Goal: Task Accomplishment & Management: Complete application form

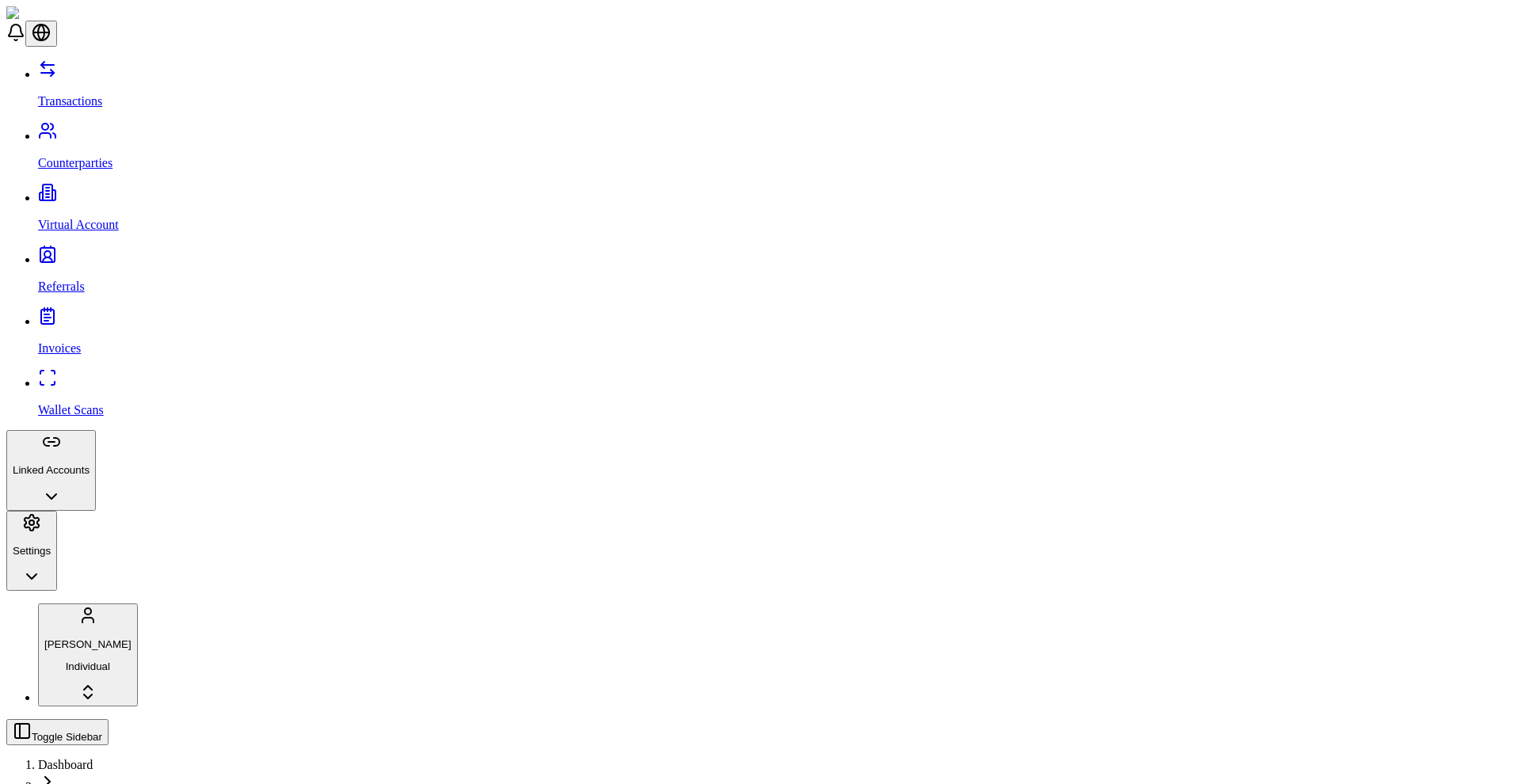
click at [61, 403] on p "Wallet Scans" at bounding box center [776, 410] width 1476 height 15
click at [85, 217] on p "Virtual Account" at bounding box center [776, 224] width 1476 height 15
click at [82, 94] on p "Transactions" at bounding box center [776, 101] width 1476 height 15
click at [96, 430] on button "Linked Accounts" at bounding box center [51, 471] width 90 height 81
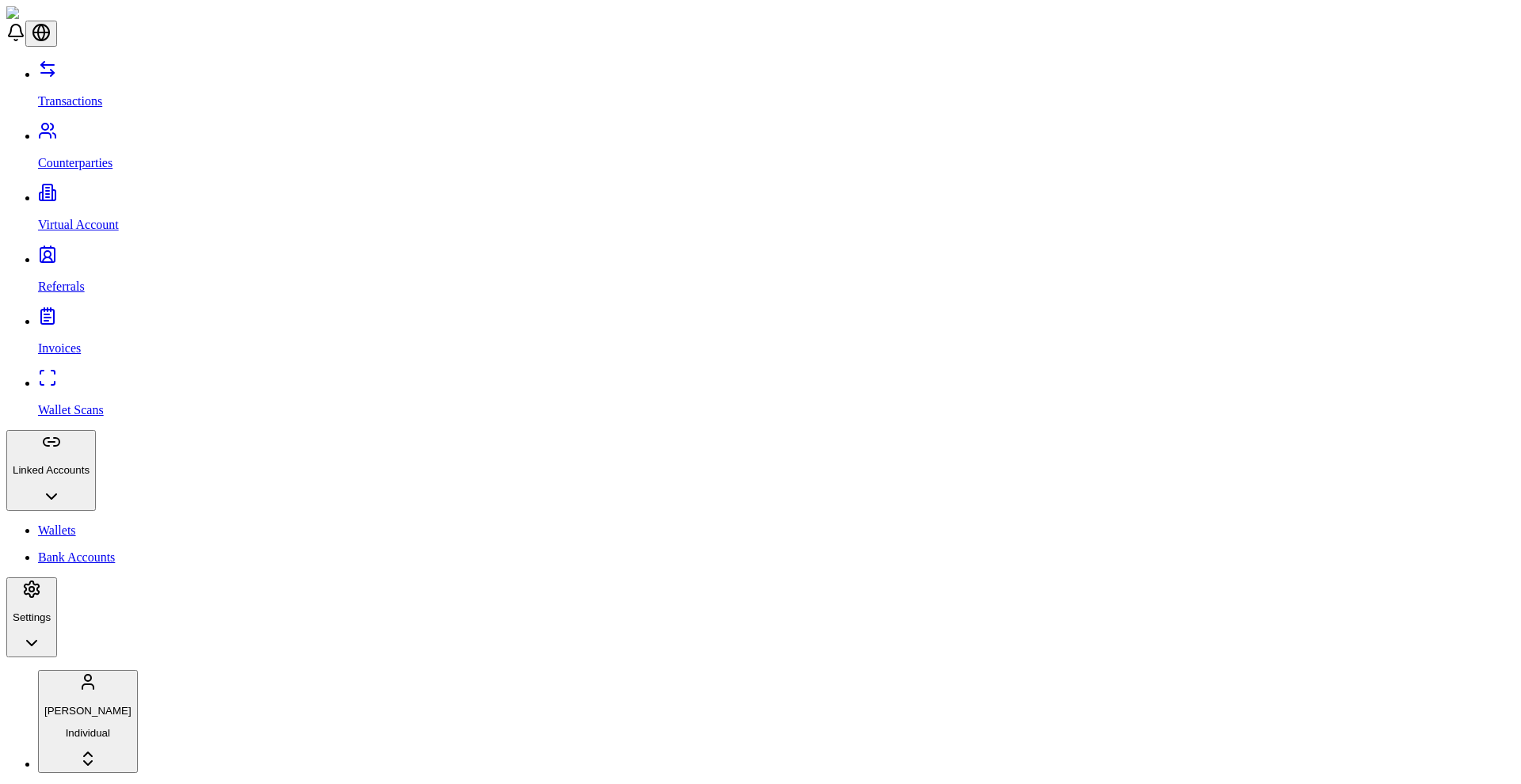
click at [79, 524] on link "Wallets" at bounding box center [776, 530] width 1476 height 15
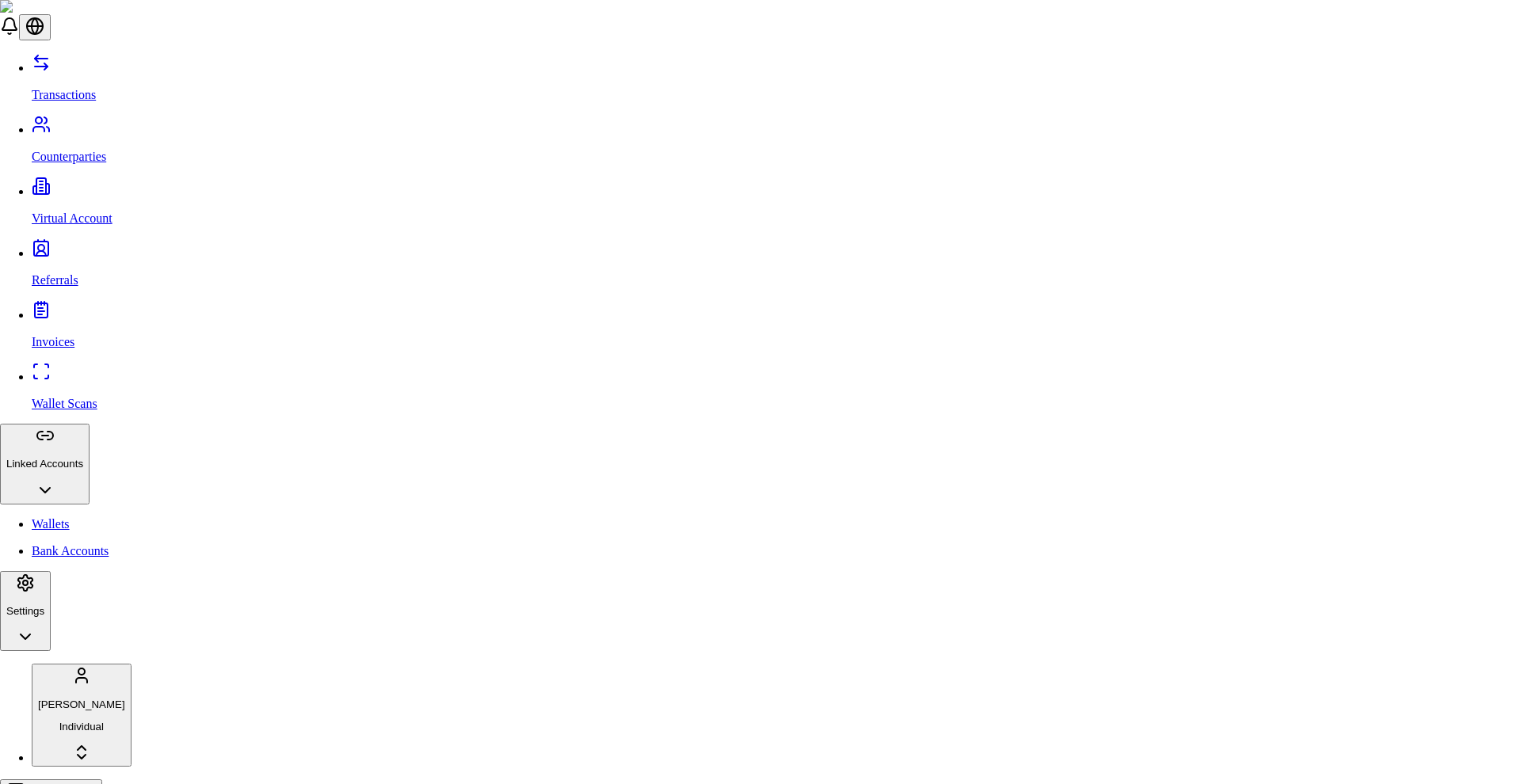
click at [644, 436] on div "Tether (USDT)" at bounding box center [620, 429] width 98 height 15
click at [623, 548] on div "Ethereum" at bounding box center [597, 541] width 52 height 15
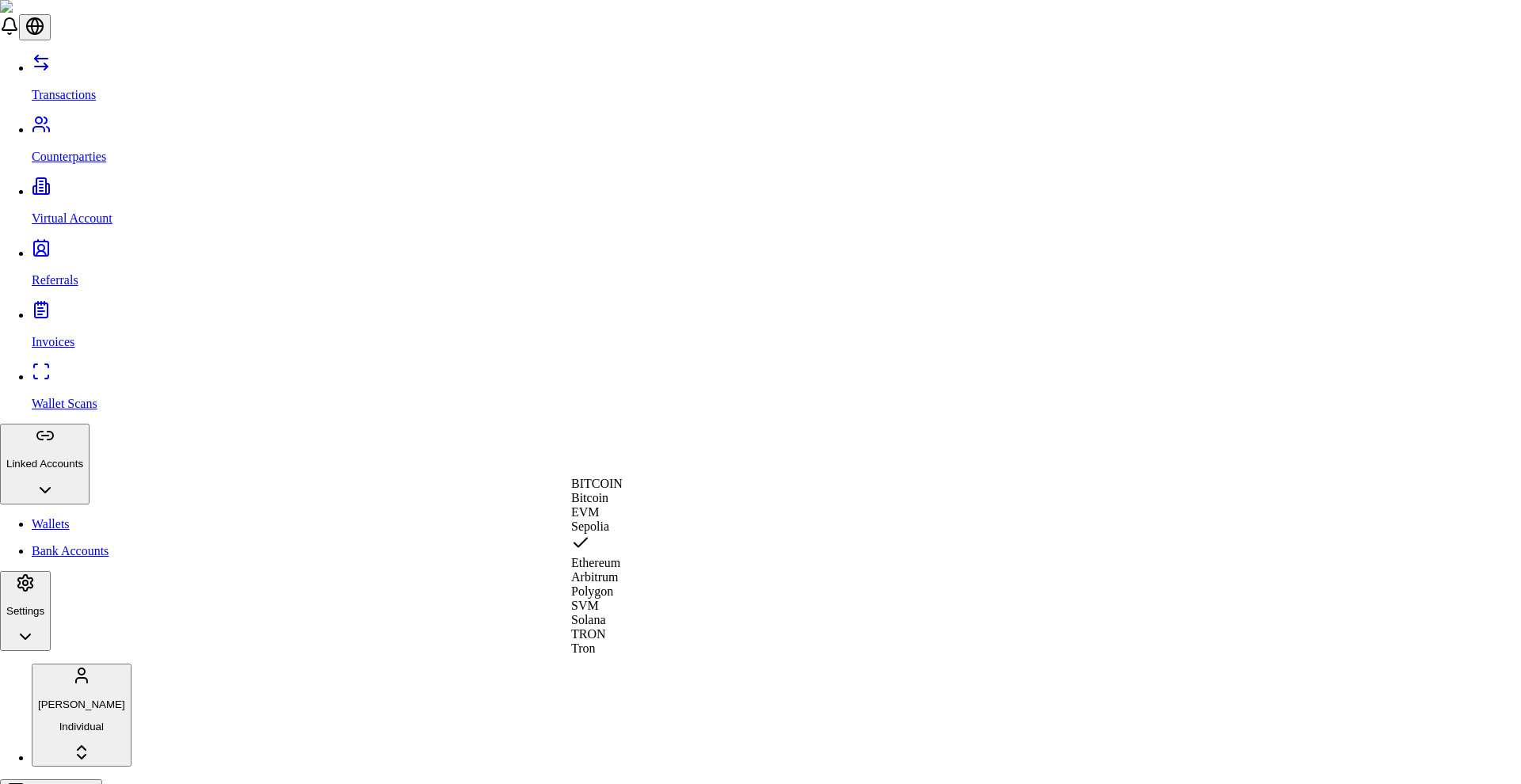
scroll to position [57, 0]
click at [595, 655] on span "Tron" at bounding box center [583, 649] width 24 height 14
paste input "**********"
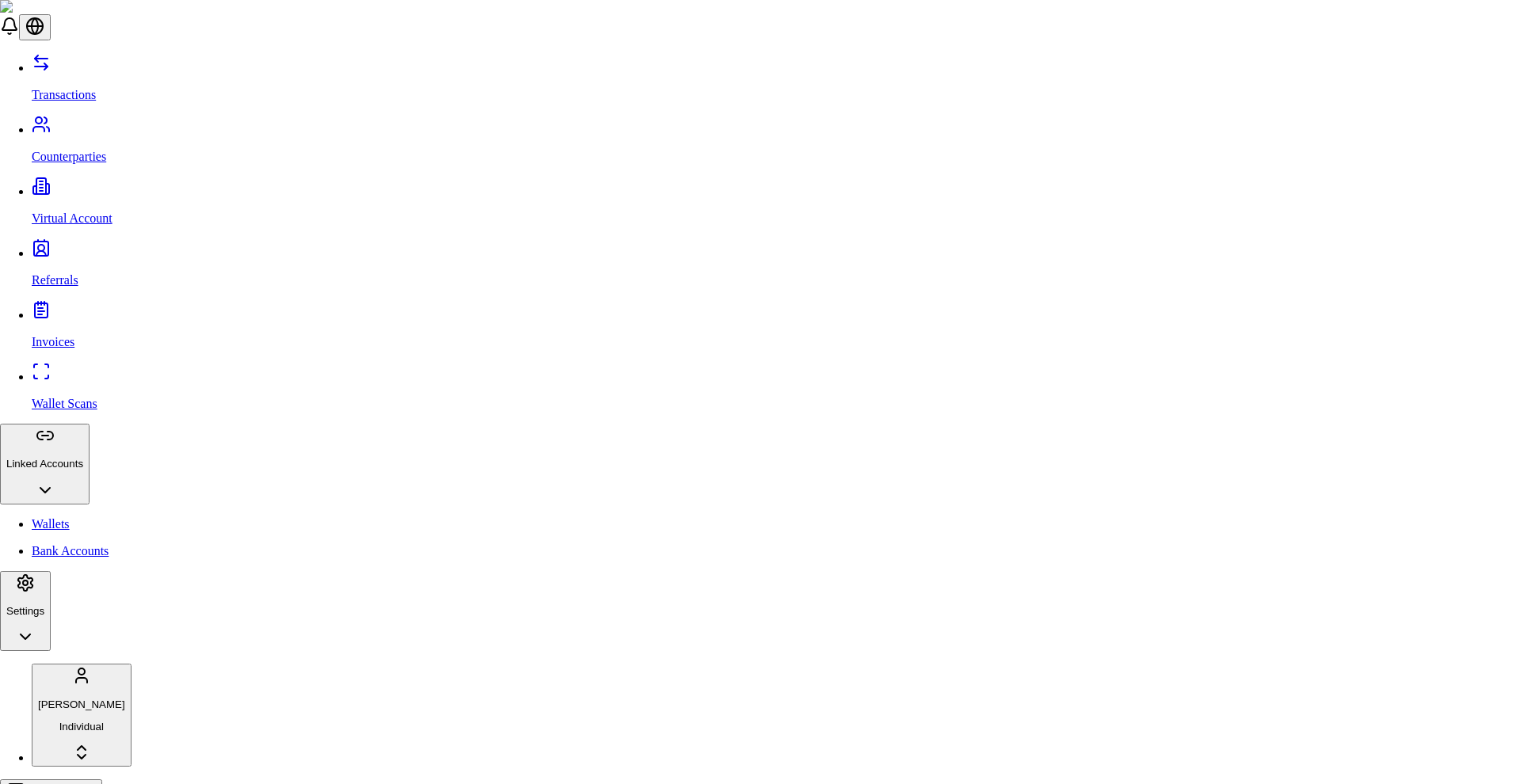
type input "**********"
type input "****"
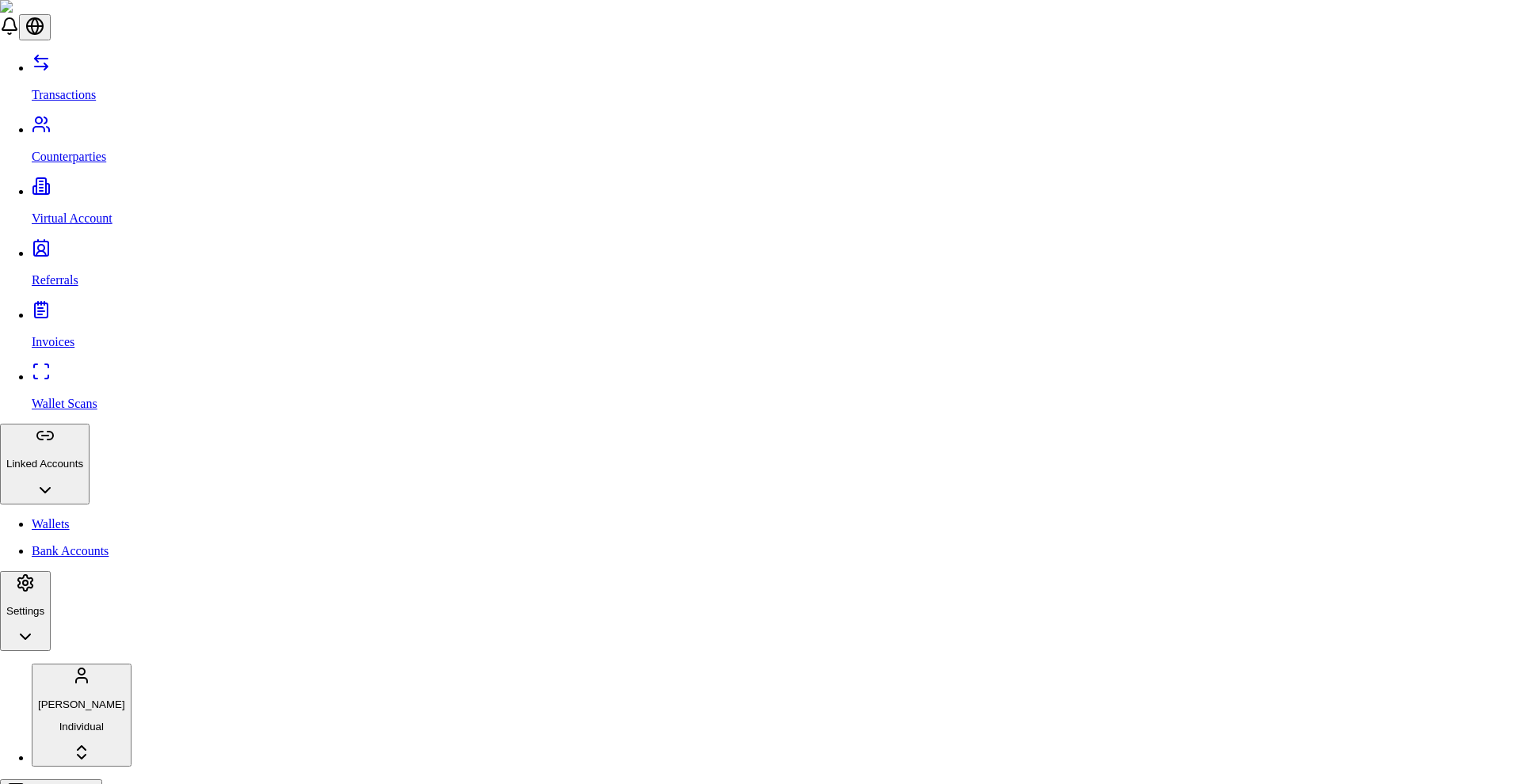
click at [632, 426] on span "Tron (TRX)" at bounding box center [601, 419] width 61 height 14
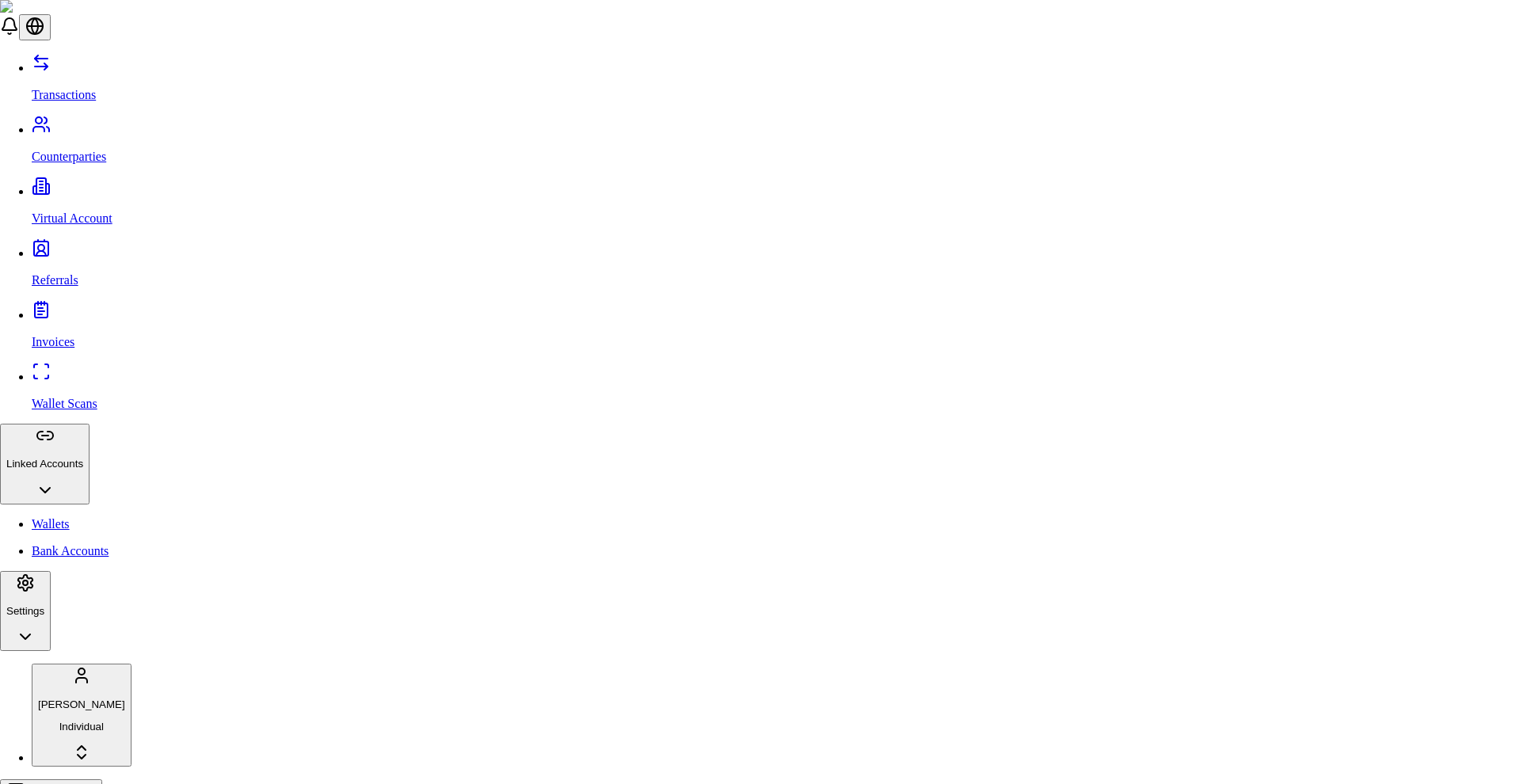
paste input
type input "**********"
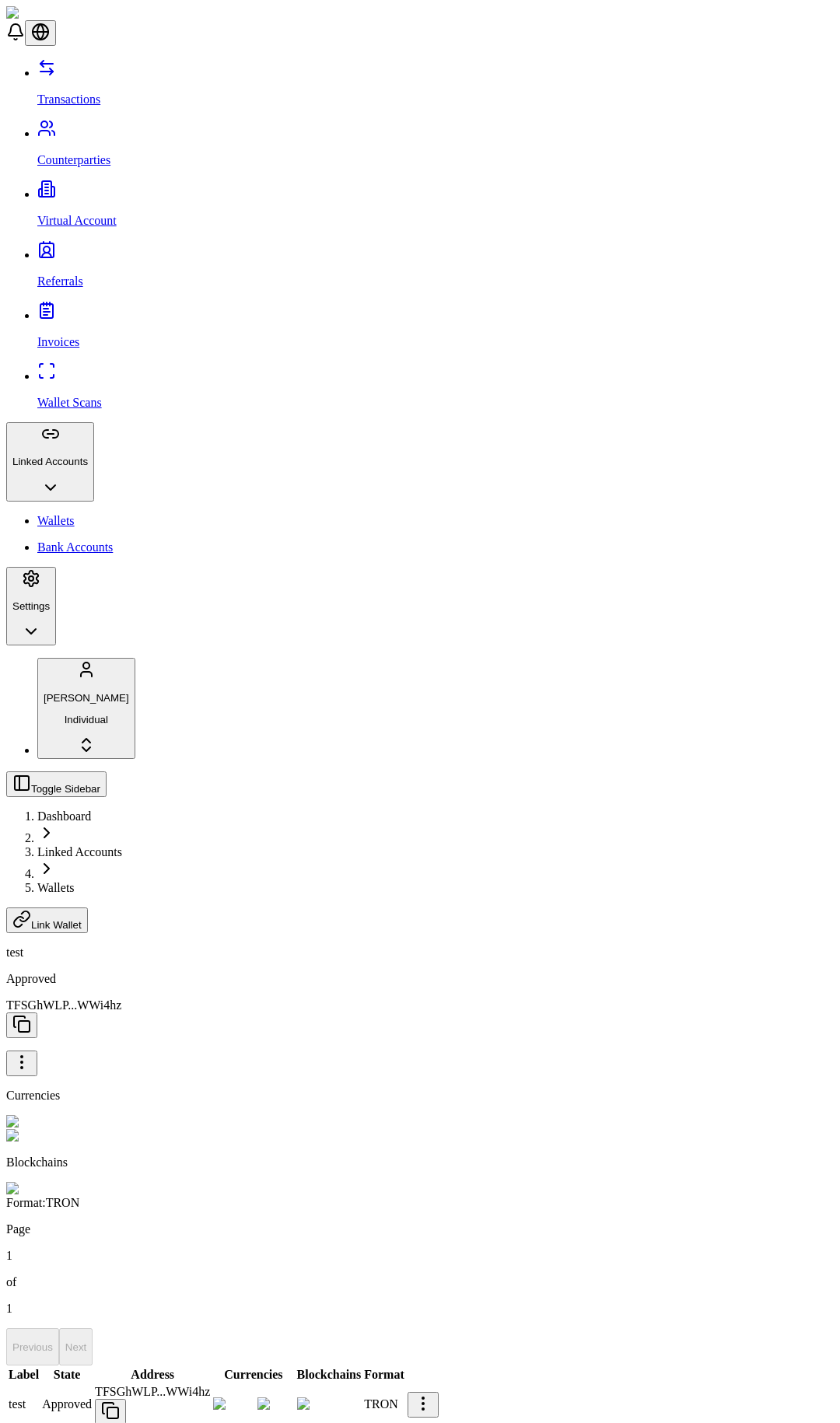
click at [81, 769] on span "Link Wallet" at bounding box center [57, 925] width 51 height 12
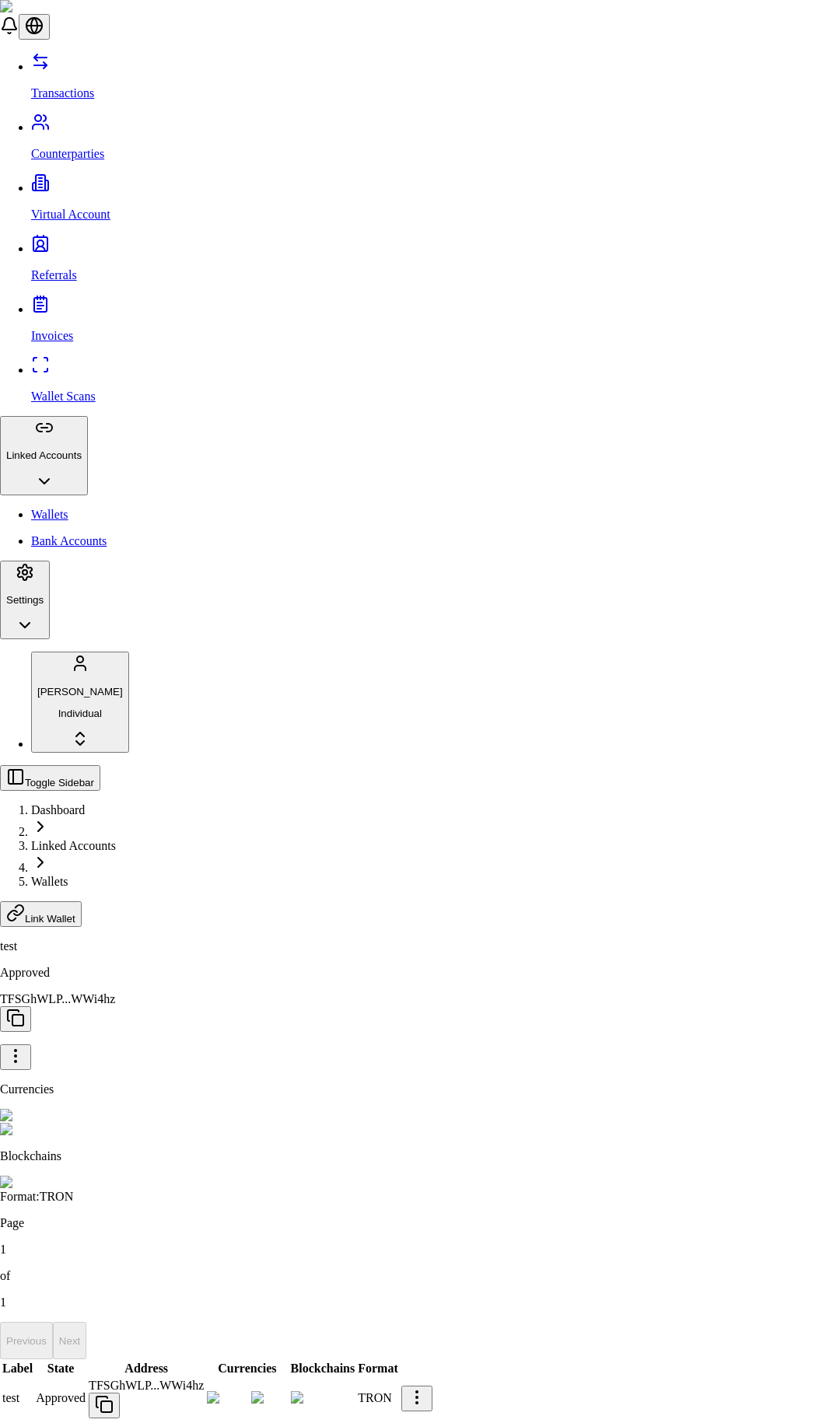
type input "****"
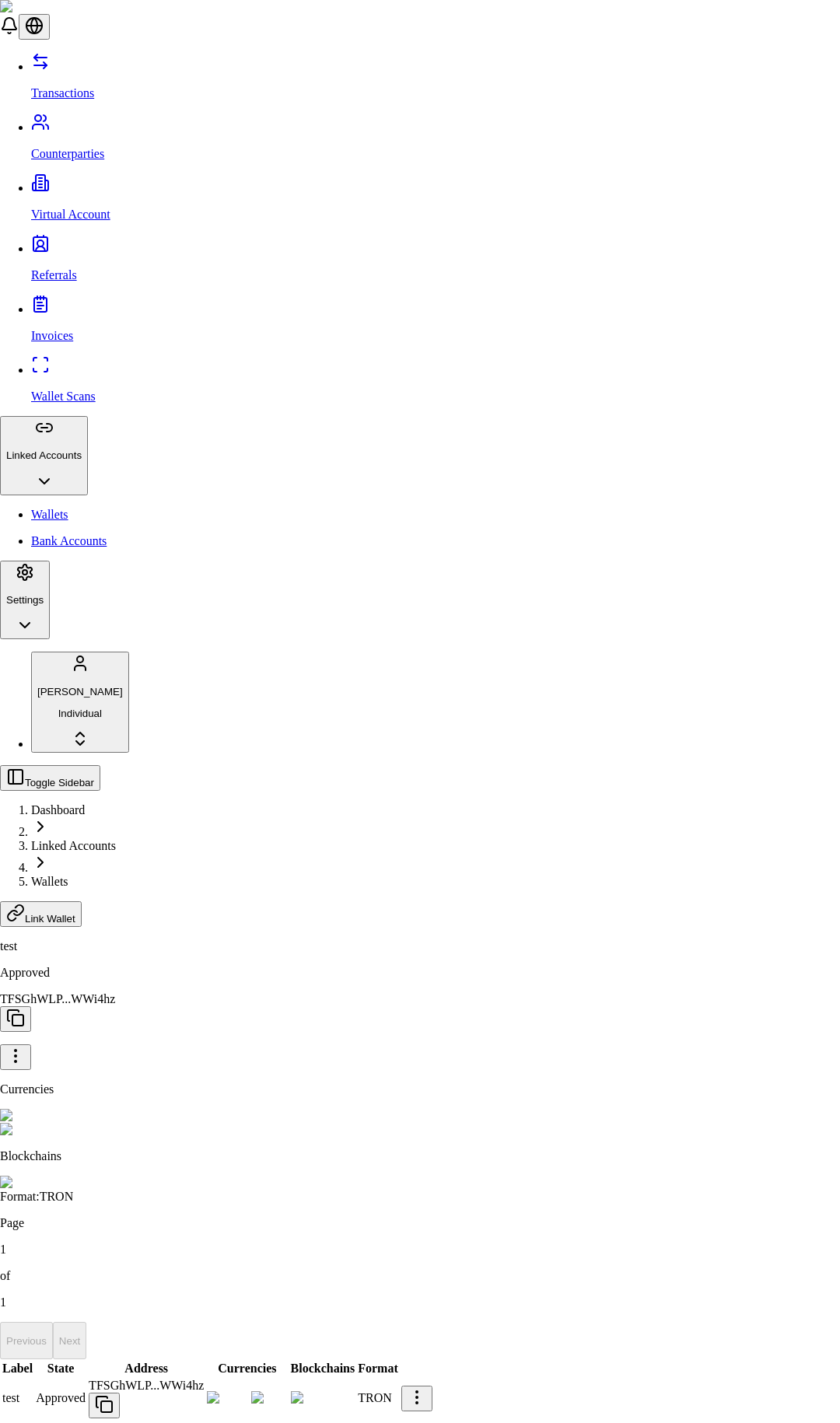
click at [330, 745] on div "Tether (USDT)" at bounding box center [282, 737] width 97 height 14
click at [330, 766] on div "Tether (USDT)" at bounding box center [282, 748] width 97 height 36
click at [330, 706] on div "Ethereum (ETH)" at bounding box center [282, 699] width 97 height 14
drag, startPoint x: 349, startPoint y: 723, endPoint x: 337, endPoint y: 745, distance: 25.1
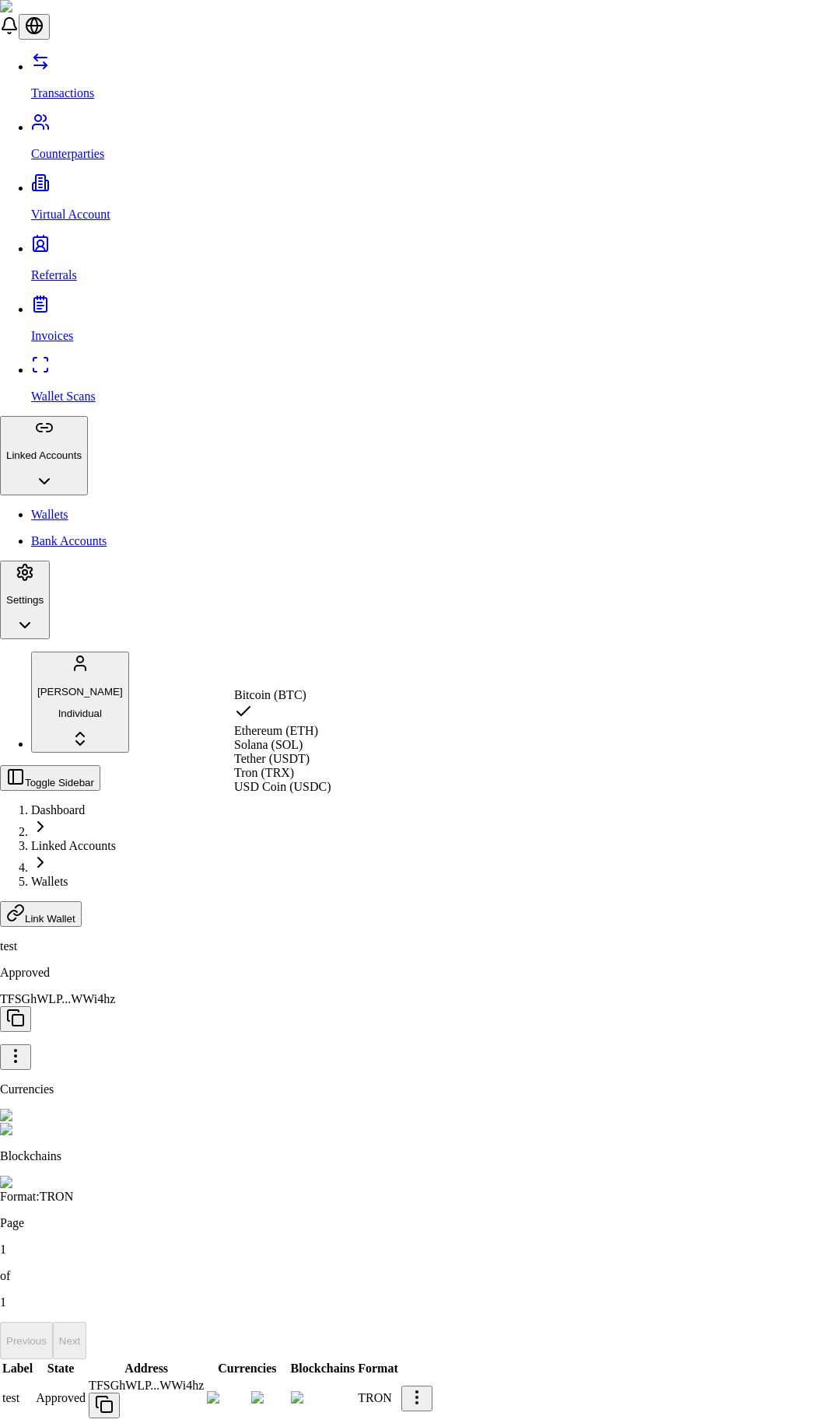
click at [330, 723] on div "Ethereum (ETH)" at bounding box center [282, 720] width 97 height 36
click at [329, 734] on div "Tether (USDT)" at bounding box center [282, 727] width 97 height 14
click at [330, 766] on div "Tether (USDT)" at bounding box center [282, 748] width 97 height 36
click at [325, 761] on span "USD Coin (USDC)" at bounding box center [282, 755] width 97 height 14
drag, startPoint x: 326, startPoint y: 821, endPoint x: 320, endPoint y: 797, distance: 24.7
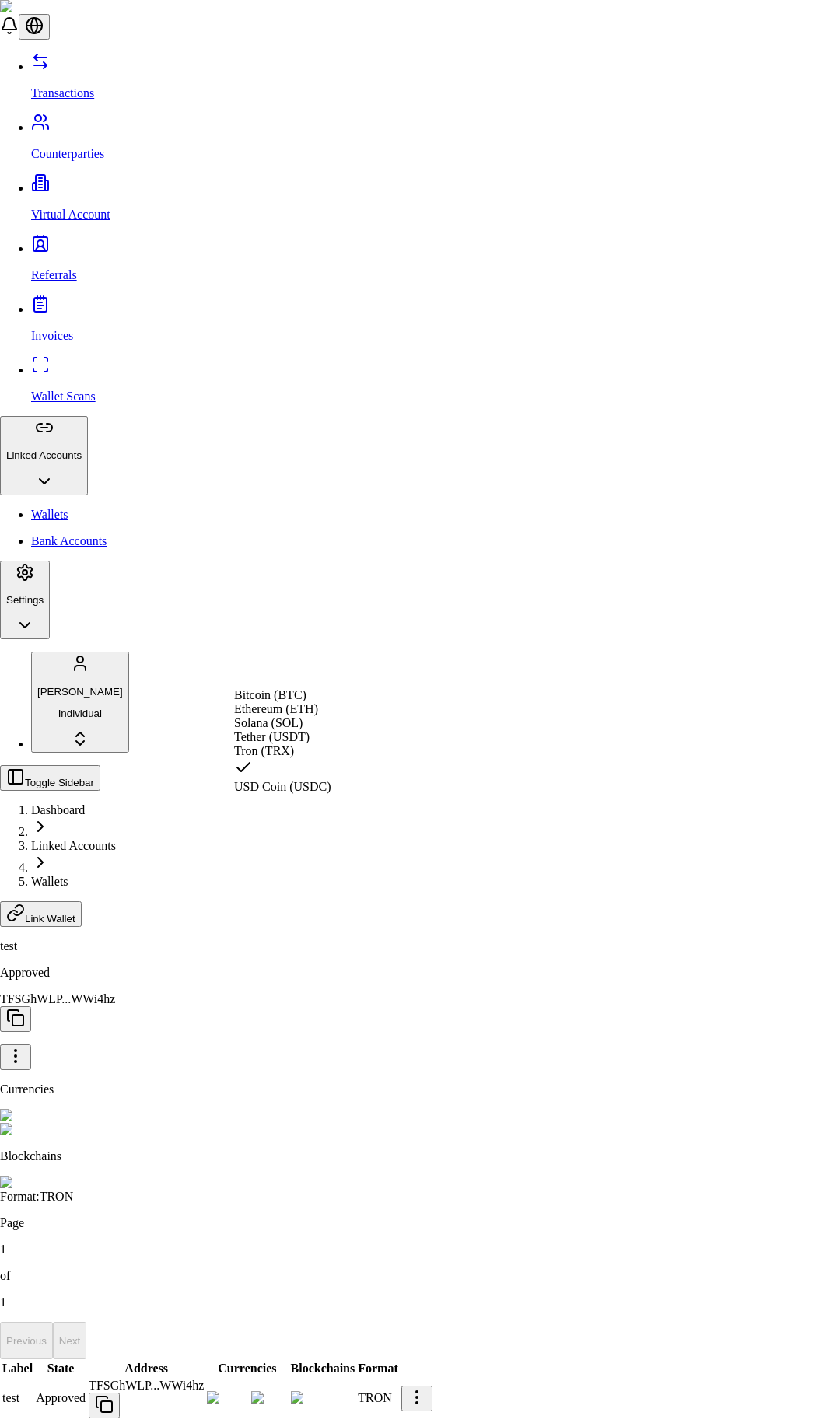
click at [326, 769] on div "USD Coin (USDC)" at bounding box center [282, 776] width 97 height 36
click at [309, 734] on span "Tether (USDT)" at bounding box center [271, 727] width 75 height 14
click at [327, 766] on div "Tether (USDT)" at bounding box center [282, 748] width 97 height 36
click at [318, 706] on span "Ethereum (ETH)" at bounding box center [275, 699] width 84 height 14
click at [318, 724] on span "Ethereum (ETH)" at bounding box center [275, 731] width 84 height 14
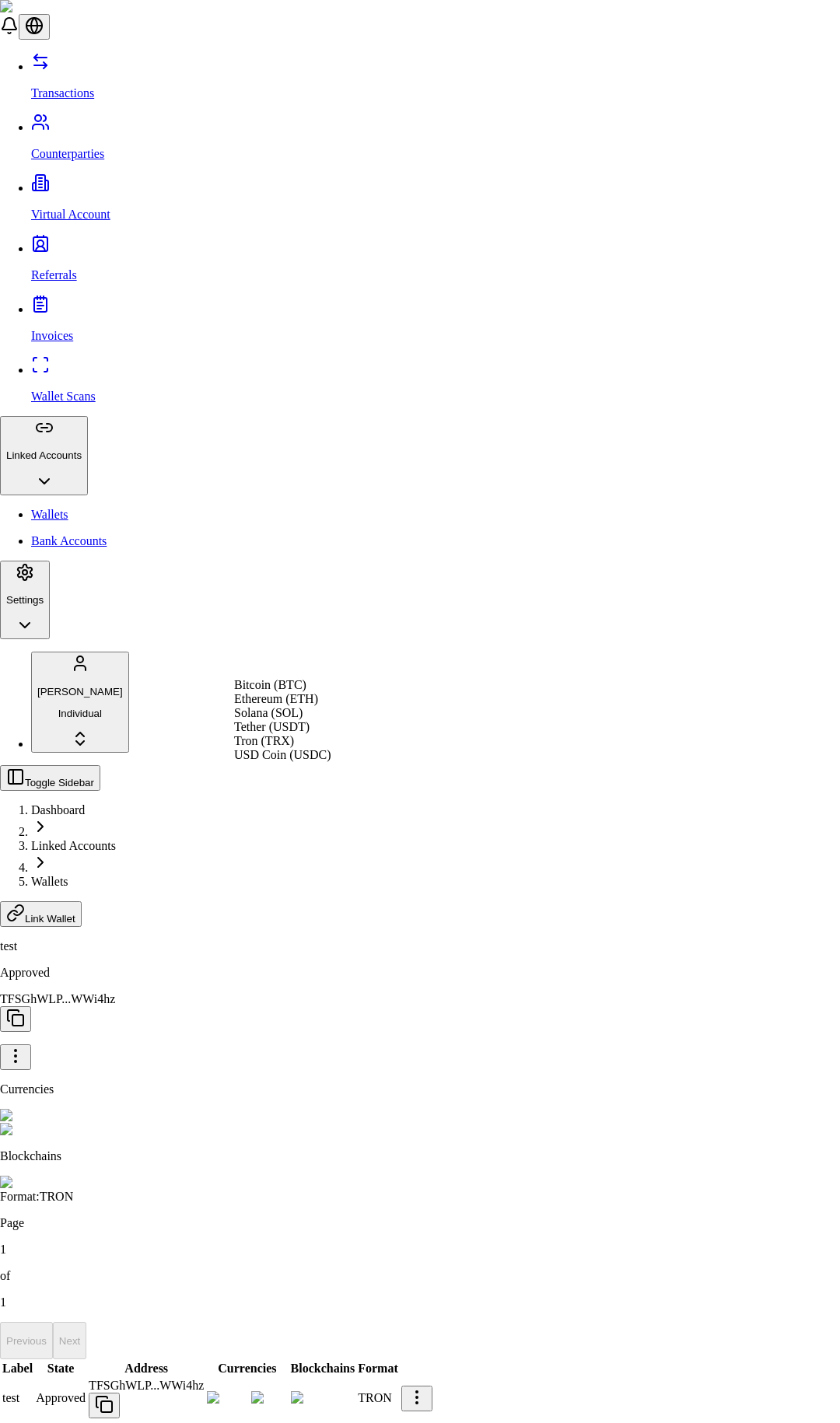
click at [326, 720] on div "Solana (SOL)" at bounding box center [282, 713] width 97 height 14
click at [302, 751] on span "Solana (SOL)" at bounding box center [268, 745] width 69 height 14
click at [324, 734] on div "Tether (USDT)" at bounding box center [282, 727] width 97 height 14
drag, startPoint x: 264, startPoint y: 780, endPoint x: 334, endPoint y: 782, distance: 70.0
click at [309, 765] on span "Tether (USDT)" at bounding box center [271, 759] width 75 height 14
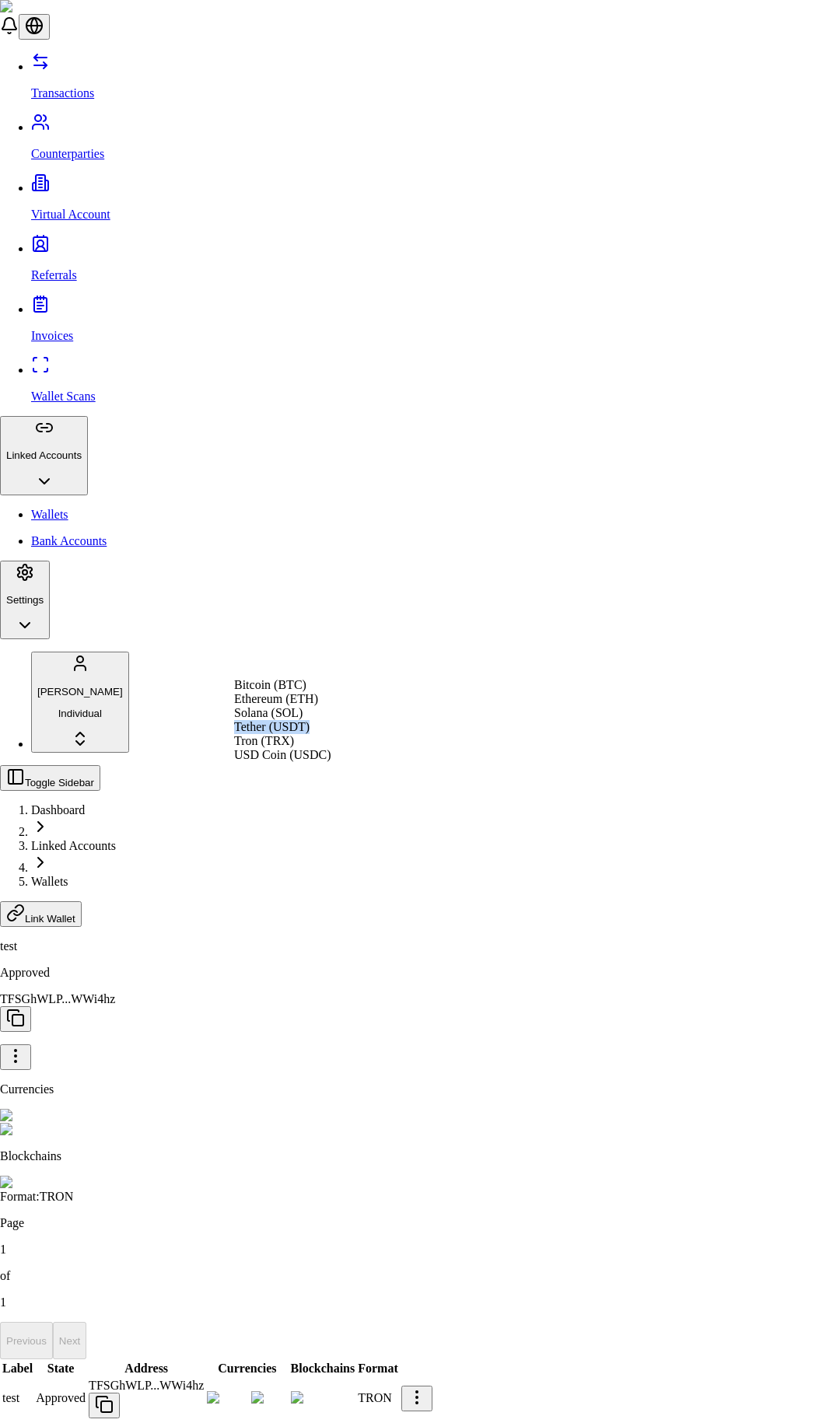
copy span "Tether (USDT)"
click at [252, 720] on div "Suggestions" at bounding box center [282, 720] width 97 height 0
click at [252, 766] on div "Suggestions" at bounding box center [282, 766] width 97 height 0
click at [247, 769] on div "Suggestions" at bounding box center [282, 777] width 97 height 22
click at [247, 766] on div "Suggestions" at bounding box center [282, 766] width 97 height 0
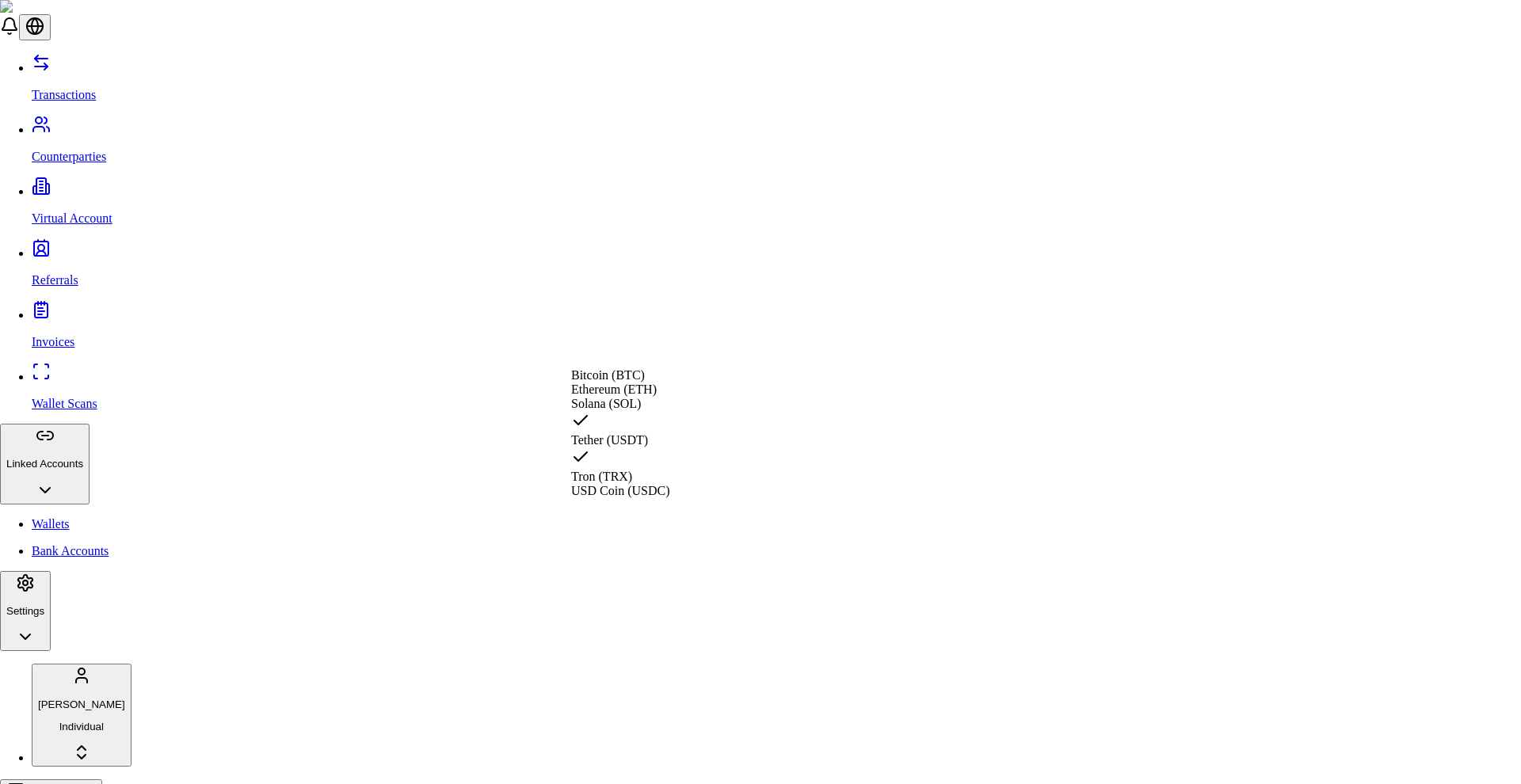
click at [623, 623] on div "Tron" at bounding box center [597, 615] width 52 height 15
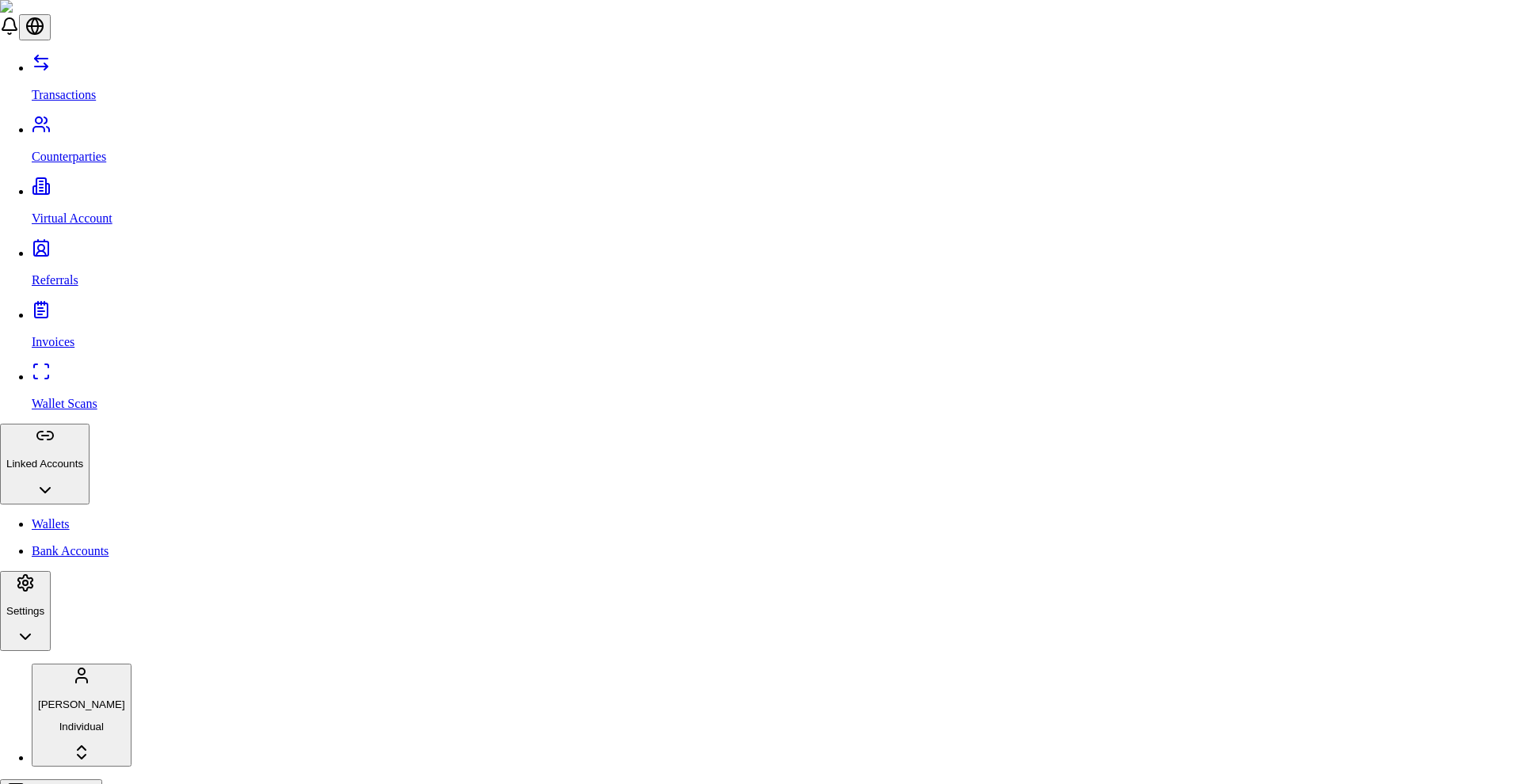
paste input "**********"
type input "**********"
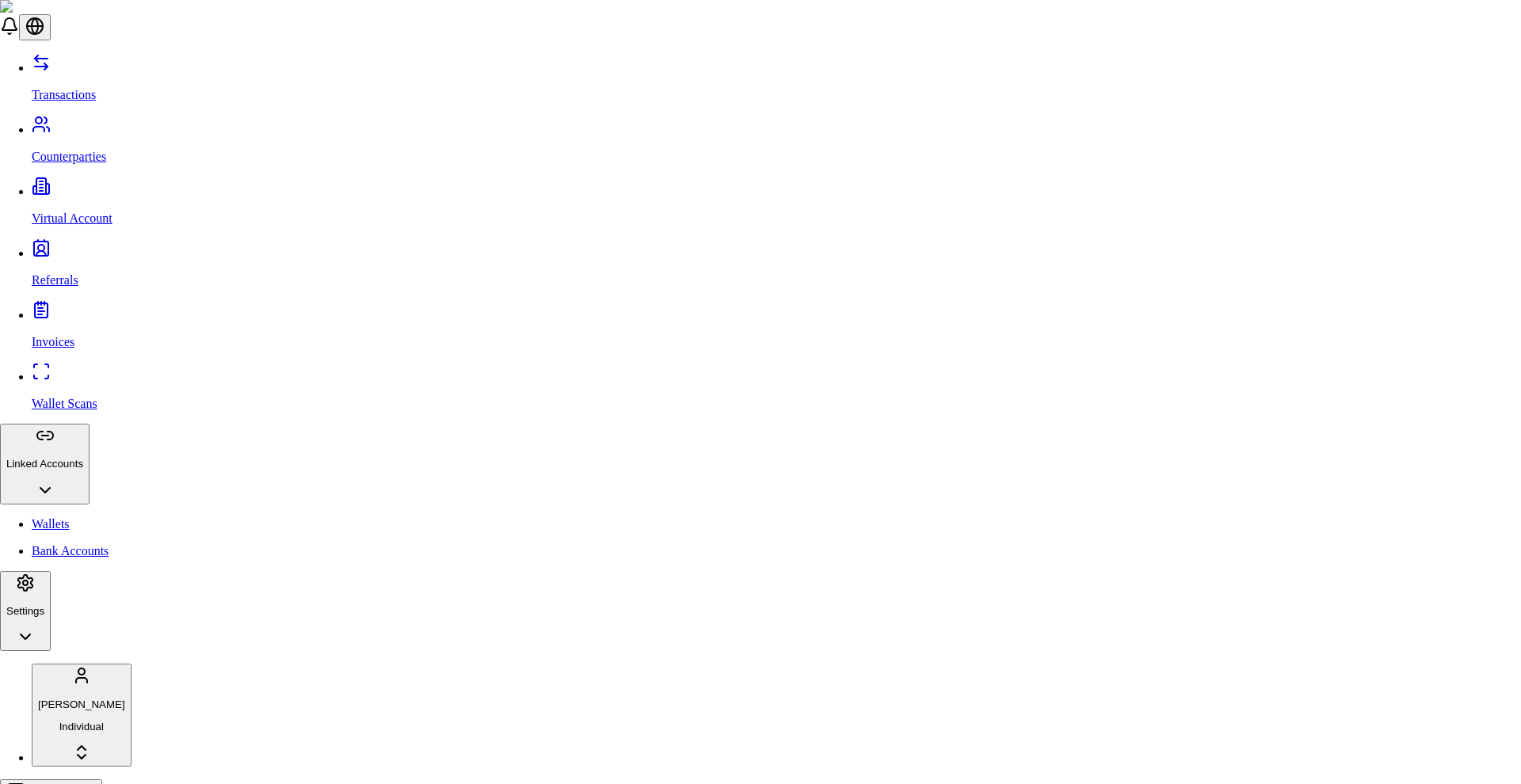
type input "*********"
